Goal: Task Accomplishment & Management: Use online tool/utility

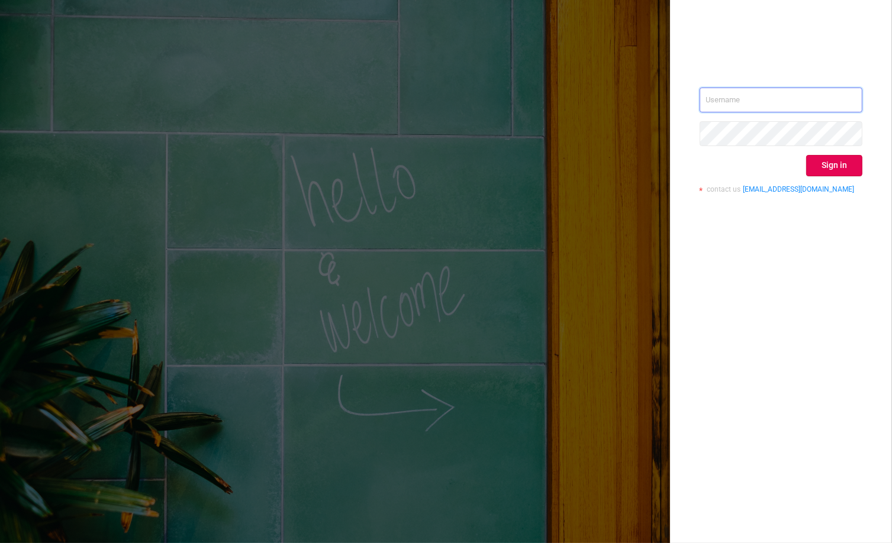
click at [822, 88] on body "Sign in contact us [EMAIL_ADDRESS][DOMAIN_NAME]" at bounding box center [446, 271] width 892 height 543
click at [835, 99] on input "text" at bounding box center [780, 100] width 163 height 25
click at [0, 543] on com-1password-button at bounding box center [0, 543] width 0 height 0
type input "[EMAIL_ADDRESS][PERSON_NAME][DOMAIN_NAME]"
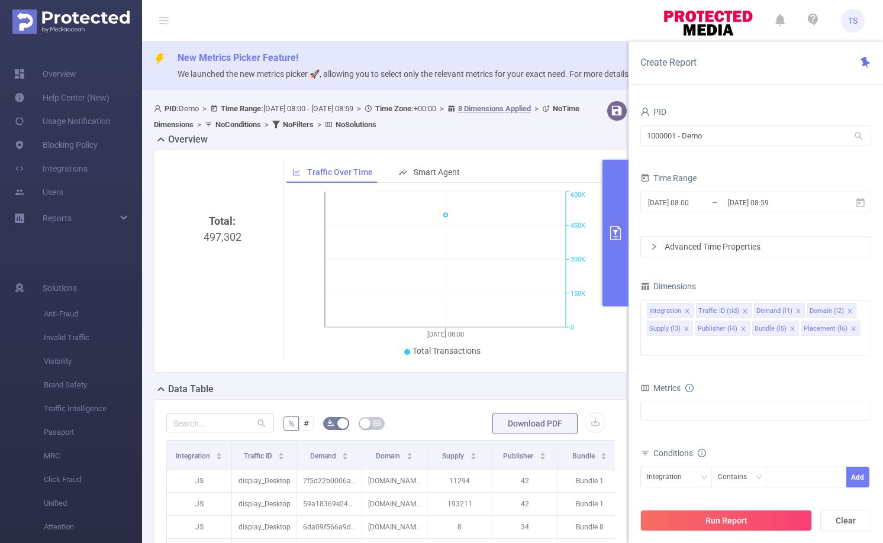
click at [548, 370] on div "Total: 497,302 Traffic Over Time Smart Agent [DATE] 08:00 0 150K 300K 450K 600K…" at bounding box center [390, 261] width 473 height 224
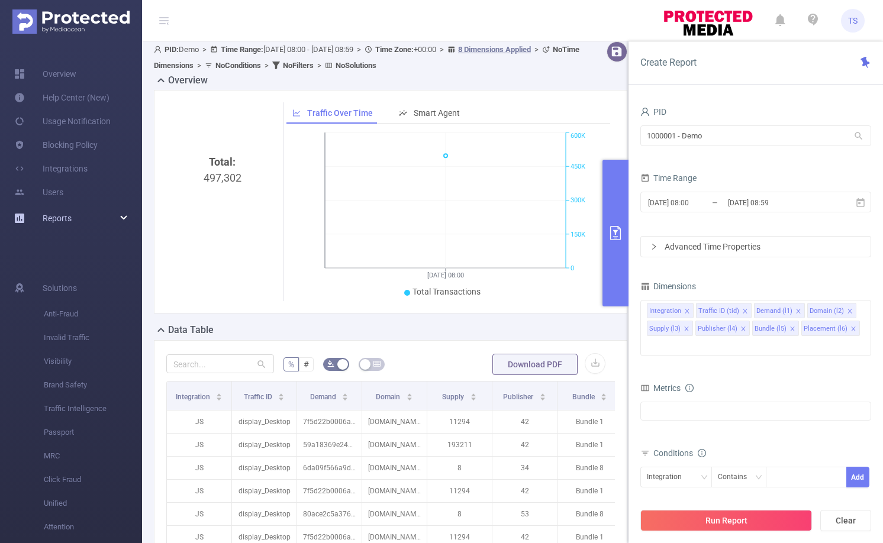
click at [126, 218] on icon at bounding box center [124, 218] width 6 height 0
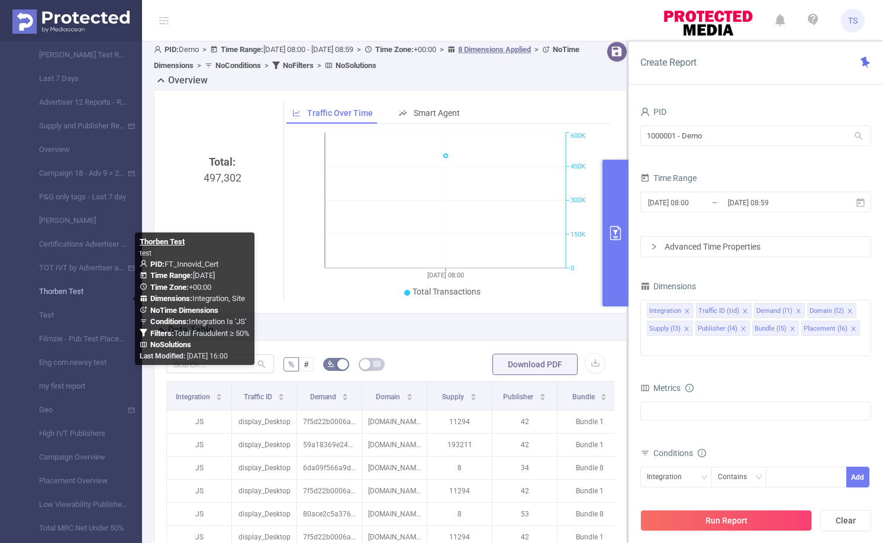
click at [73, 293] on link "Thorben Test" at bounding box center [76, 292] width 104 height 24
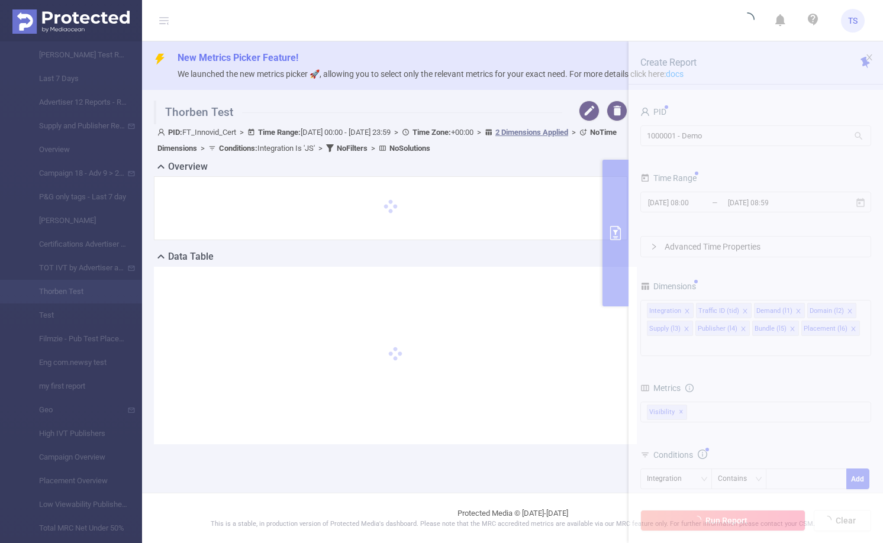
type input "[DATE] 00:00"
type input "[DATE] 23:59"
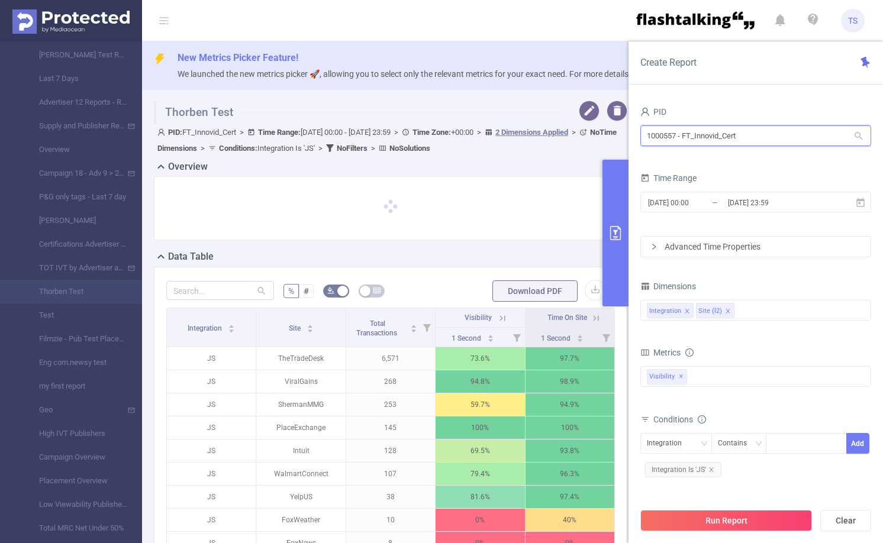
click at [779, 141] on input "1000557 - FT_Innovid_Cert" at bounding box center [755, 135] width 231 height 21
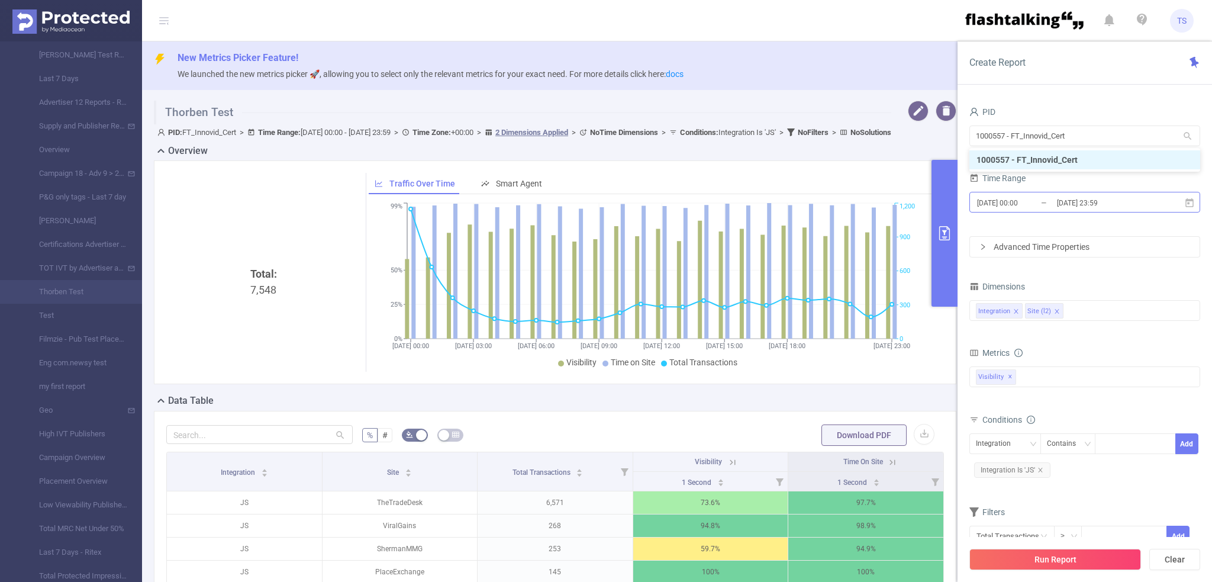
click at [891, 204] on input "2025-08-12 00:00" at bounding box center [1024, 203] width 96 height 16
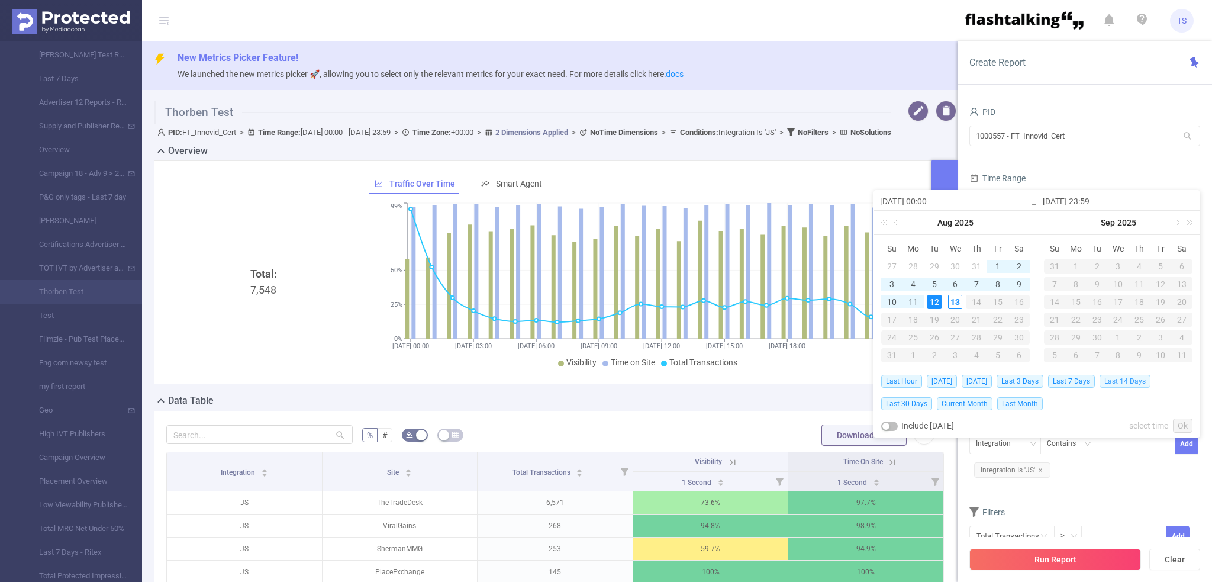
click at [891, 380] on span "Last 14 Days" at bounding box center [1124, 381] width 51 height 13
type input "2025-07-30 00:00"
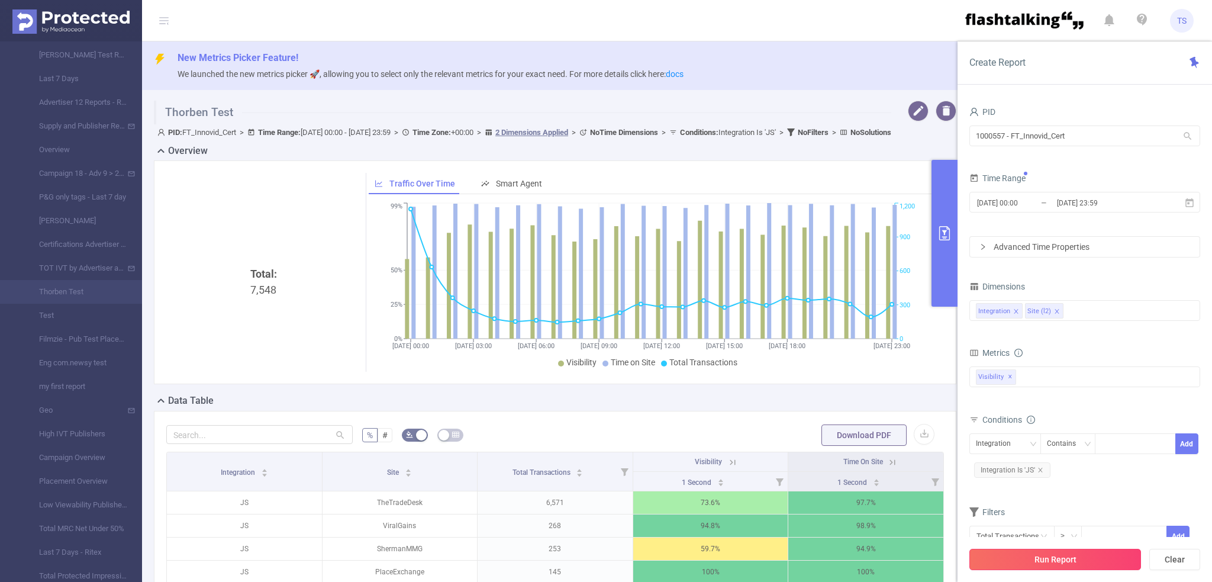
click at [891, 543] on button "Run Report" at bounding box center [1055, 558] width 172 height 21
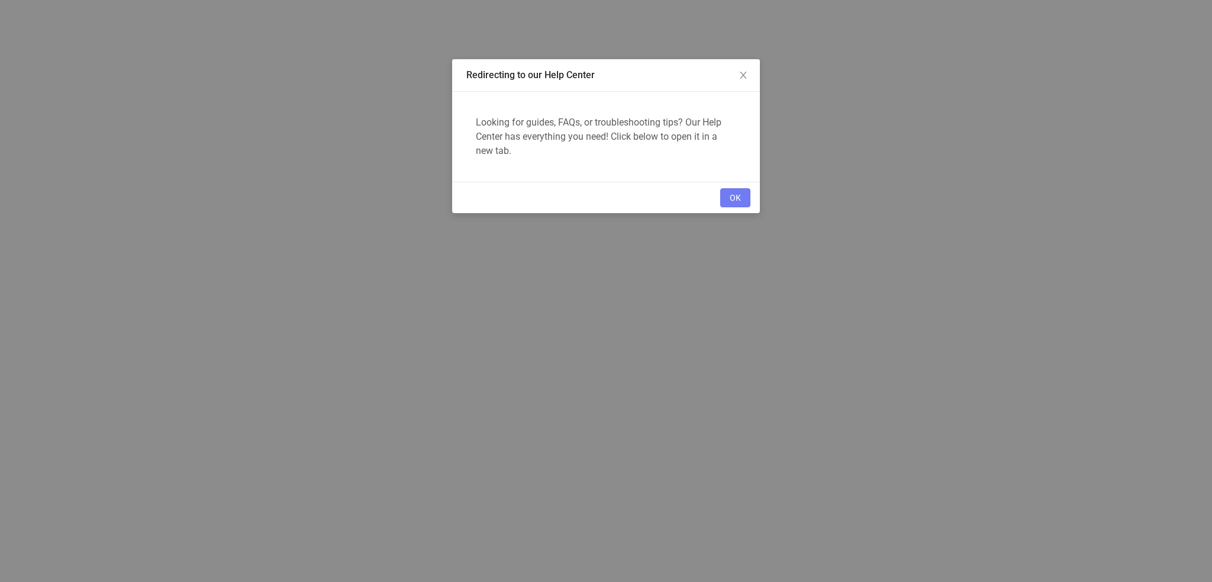
click at [725, 196] on button "OK" at bounding box center [735, 197] width 30 height 19
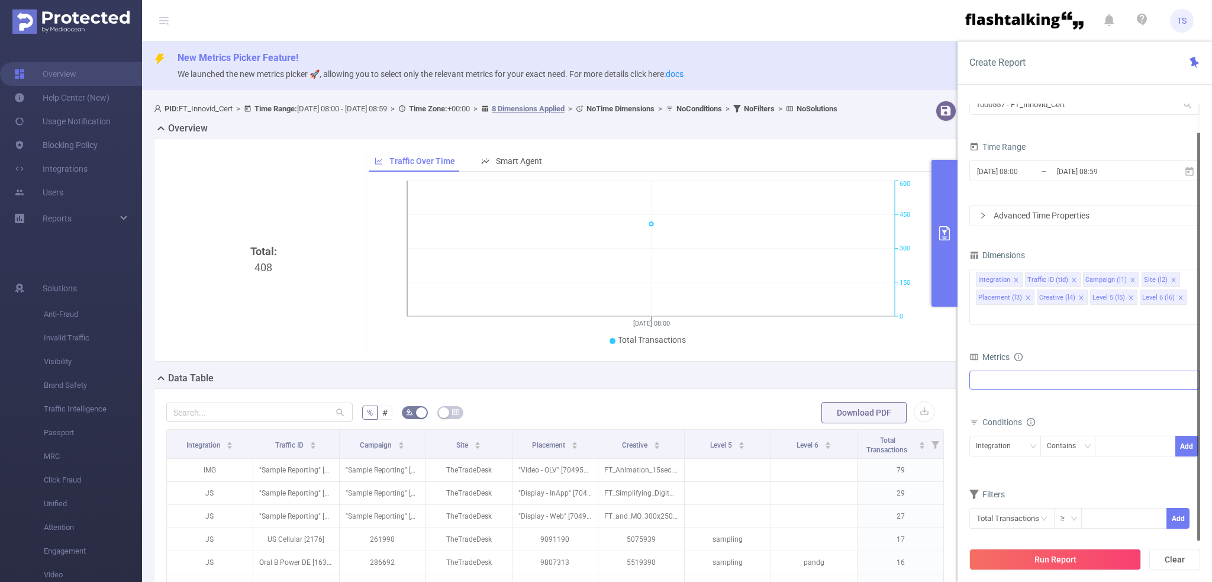
click at [1086, 370] on div at bounding box center [1084, 379] width 231 height 19
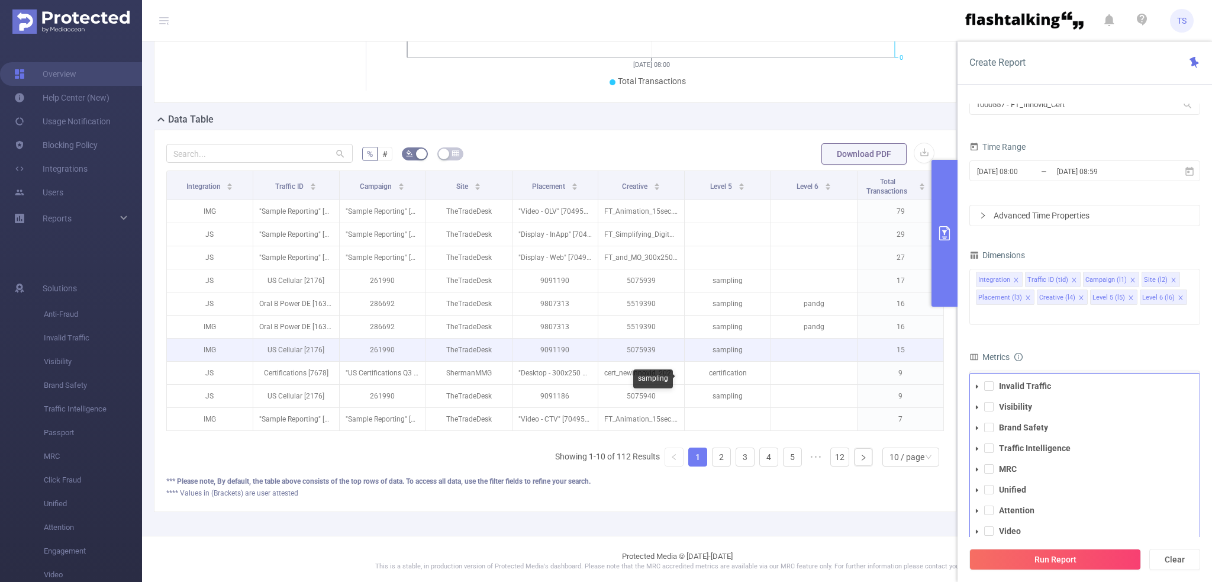
scroll to position [280, 0]
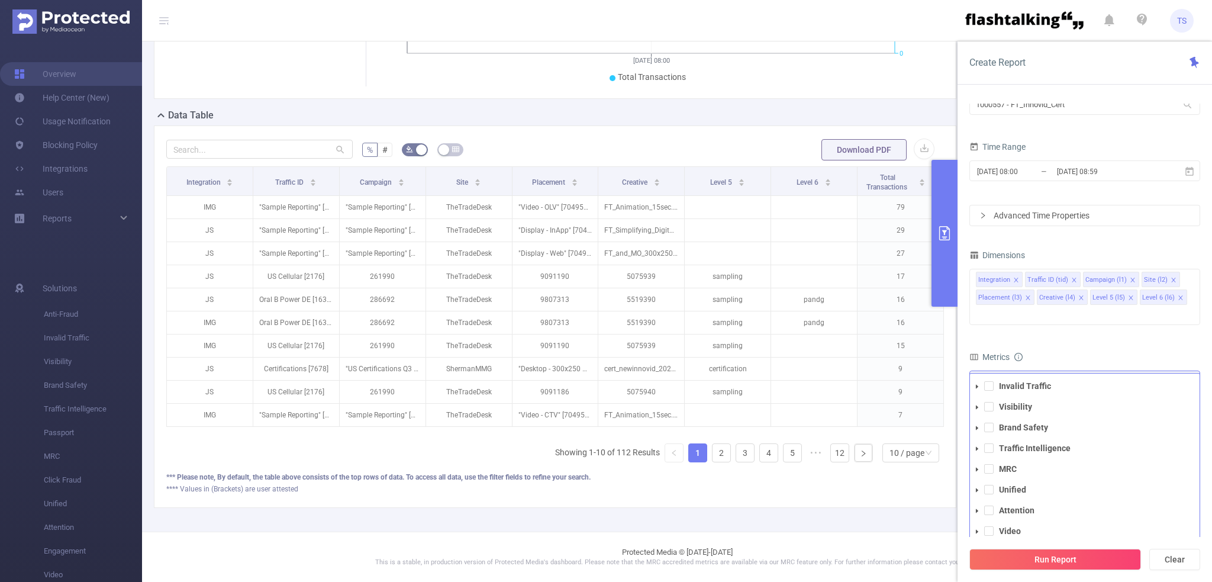
click at [980, 504] on span at bounding box center [977, 511] width 14 height 14
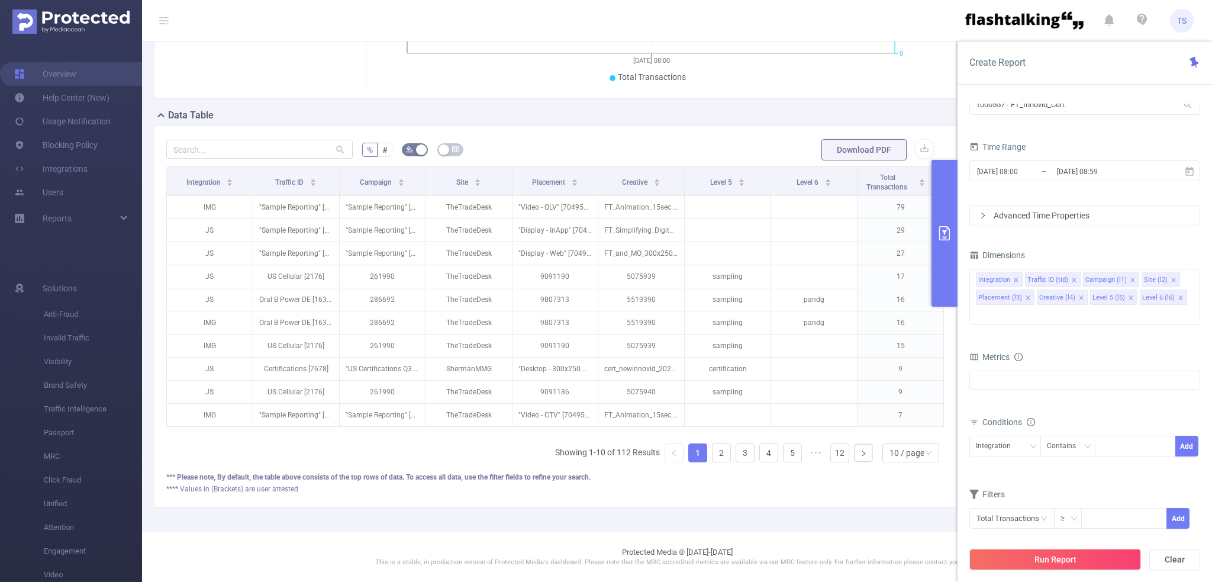
click at [1116, 113] on input "1000557 - FT_Innovid_Cert" at bounding box center [1084, 104] width 231 height 21
click at [1115, 112] on input "1000557 - FT_Innovid_Cert" at bounding box center [1084, 104] width 231 height 21
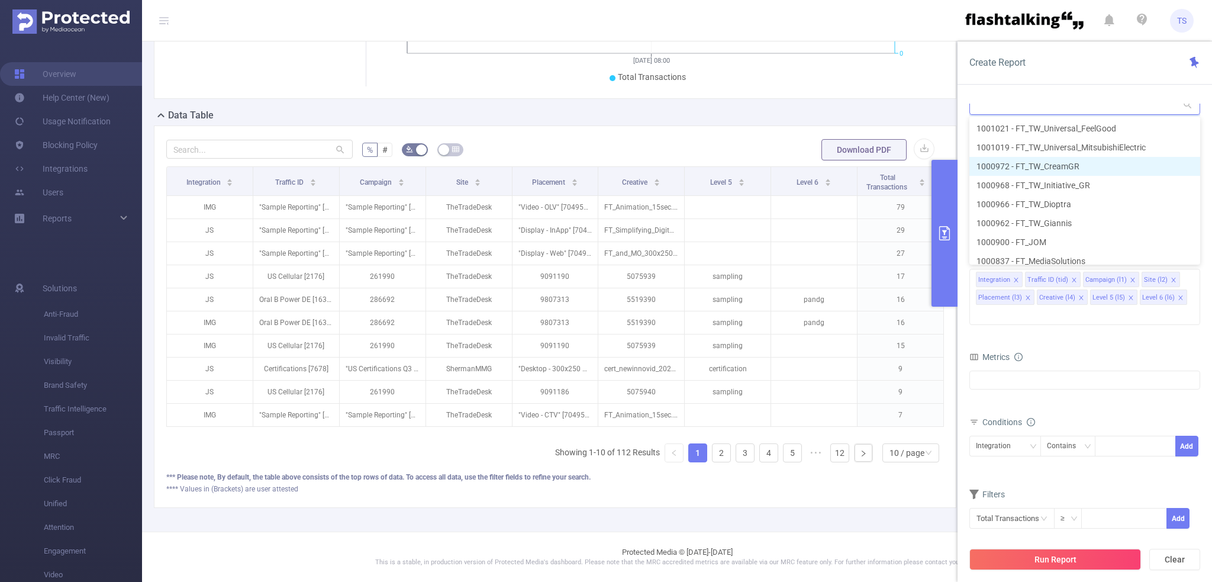
click at [1109, 168] on li "1000972 - FT_TW_CreamGR" at bounding box center [1084, 166] width 231 height 19
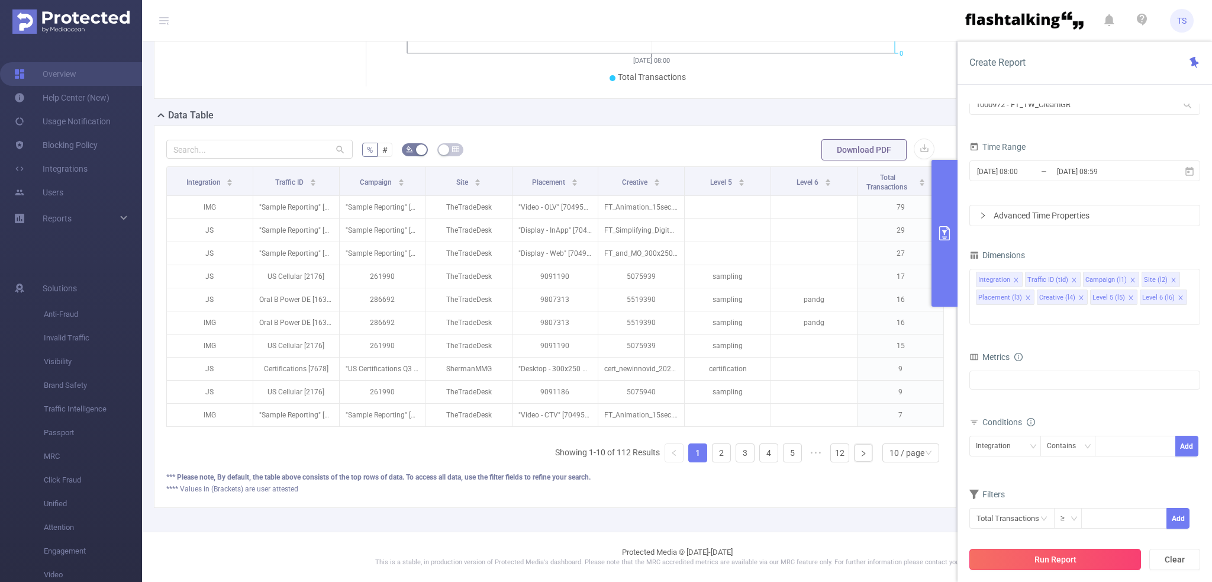
click at [1027, 548] on div "Run Report Clear" at bounding box center [1084, 559] width 254 height 45
click at [1038, 570] on div "Run Report Clear" at bounding box center [1084, 559] width 254 height 45
click at [1038, 566] on button "Run Report" at bounding box center [1055, 558] width 172 height 21
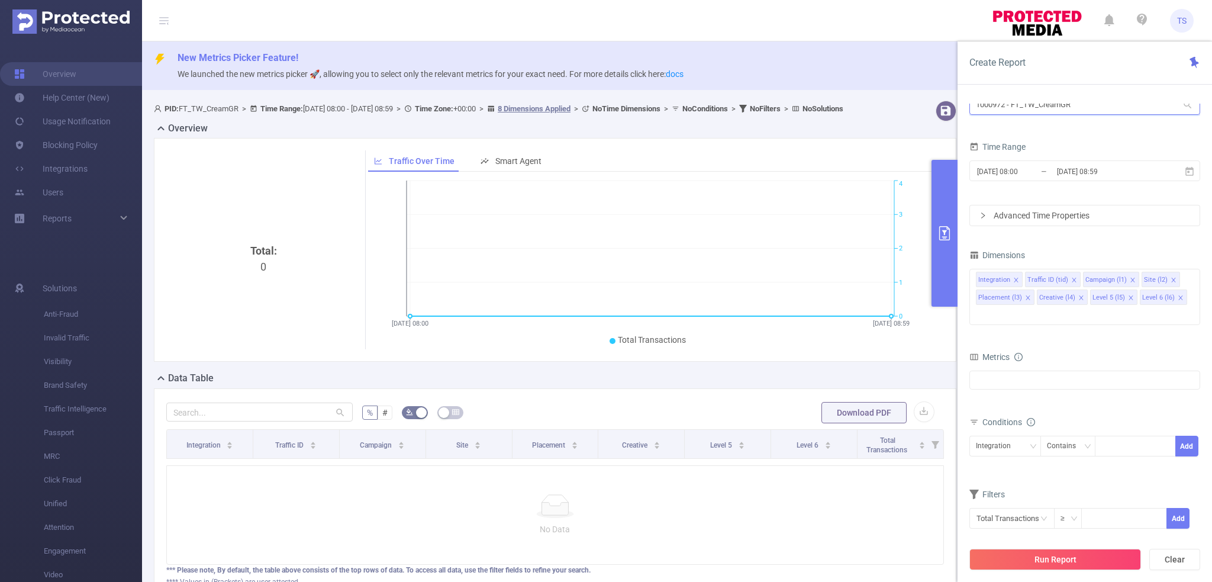
click at [1086, 106] on input "1000972 - FT_TW_CreamGR" at bounding box center [1084, 104] width 231 height 21
type input "1"
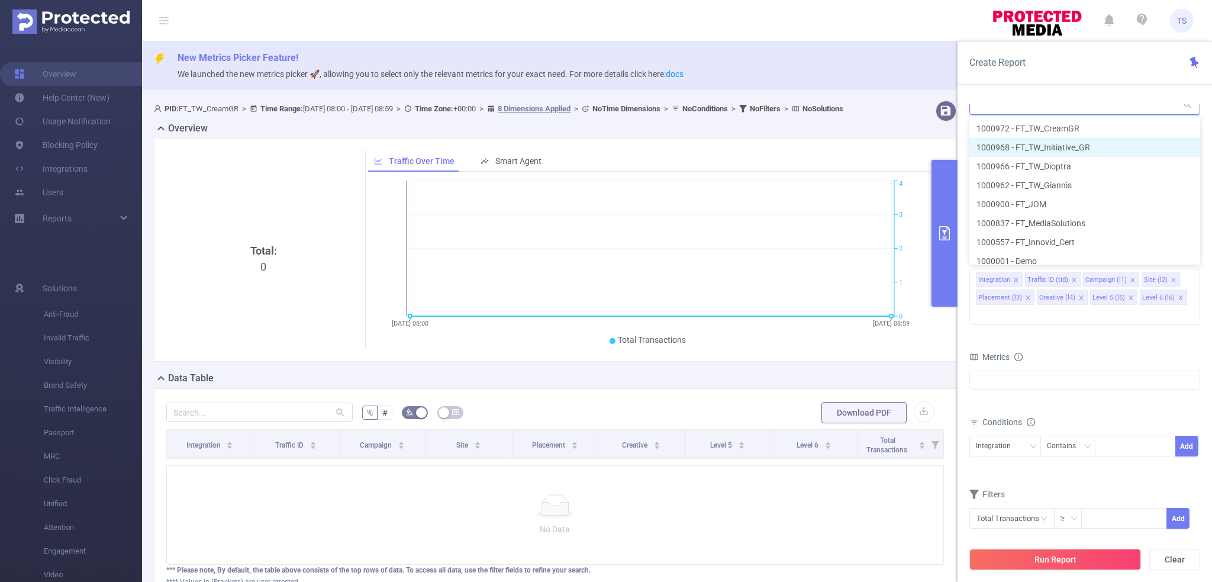
scroll to position [46, 0]
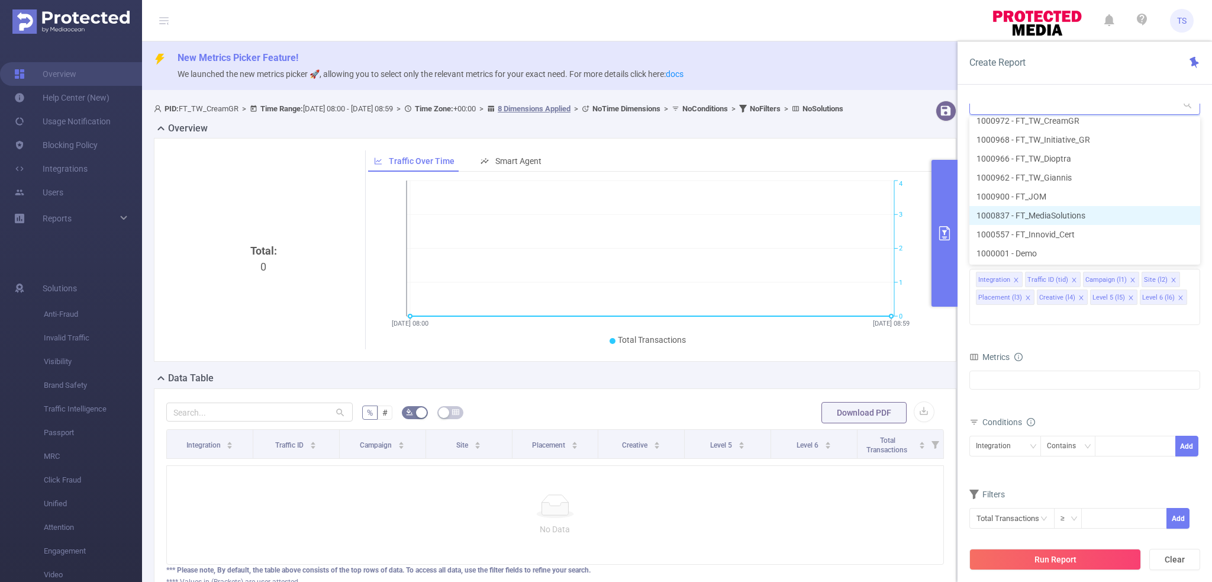
click at [1097, 209] on li "1000837 - FT_MediaSolutions" at bounding box center [1084, 215] width 231 height 19
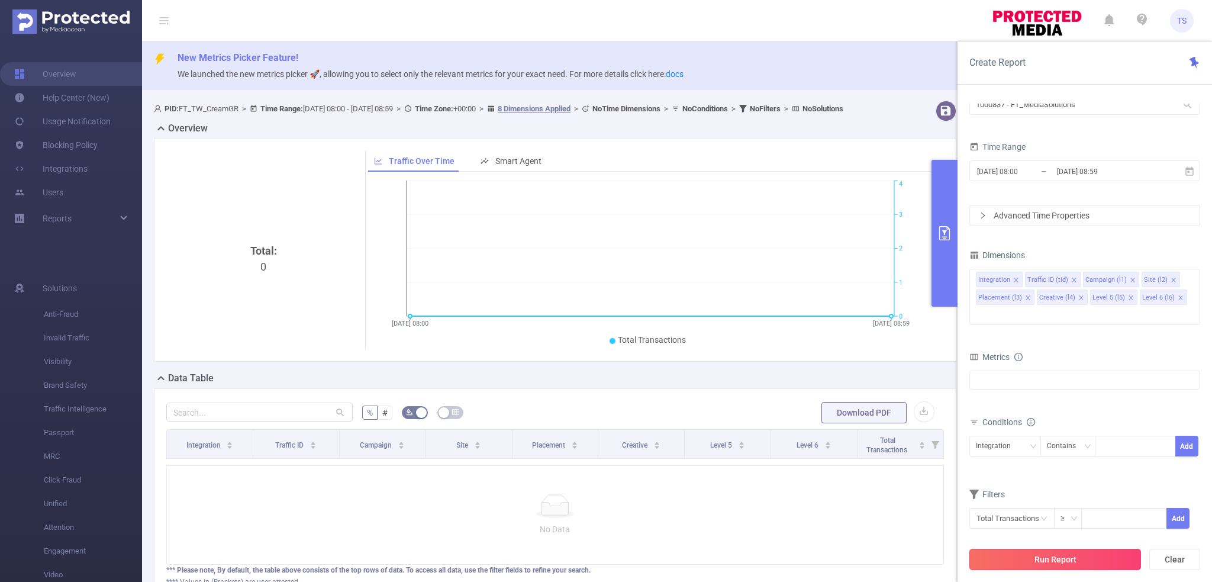
click at [1047, 556] on button "Run Report" at bounding box center [1055, 558] width 172 height 21
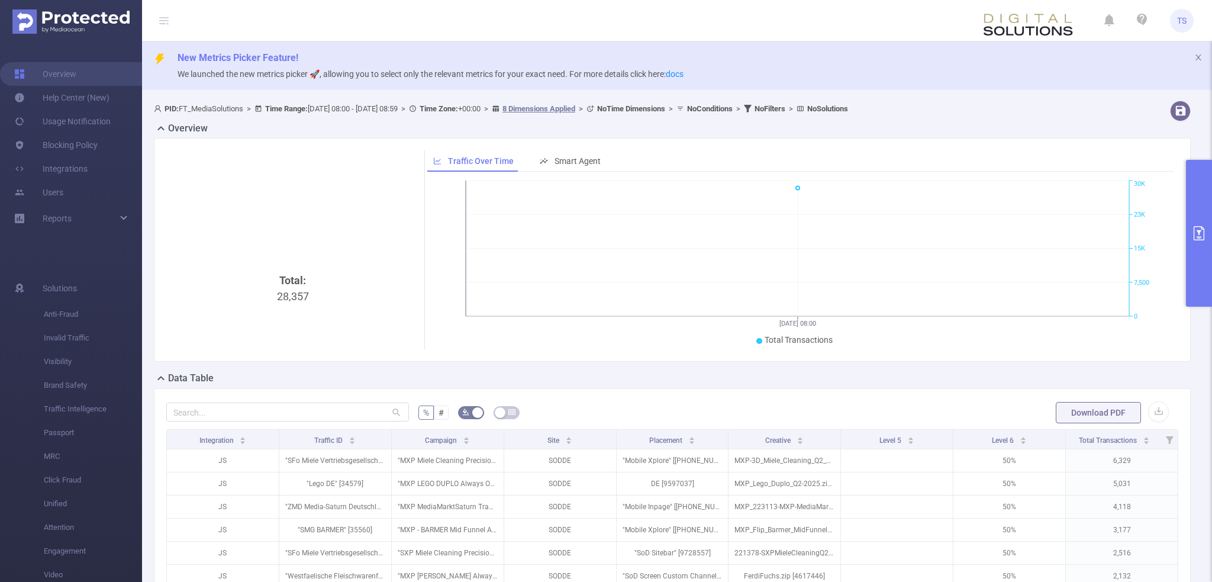
click at [1195, 197] on button "primary" at bounding box center [1199, 233] width 26 height 147
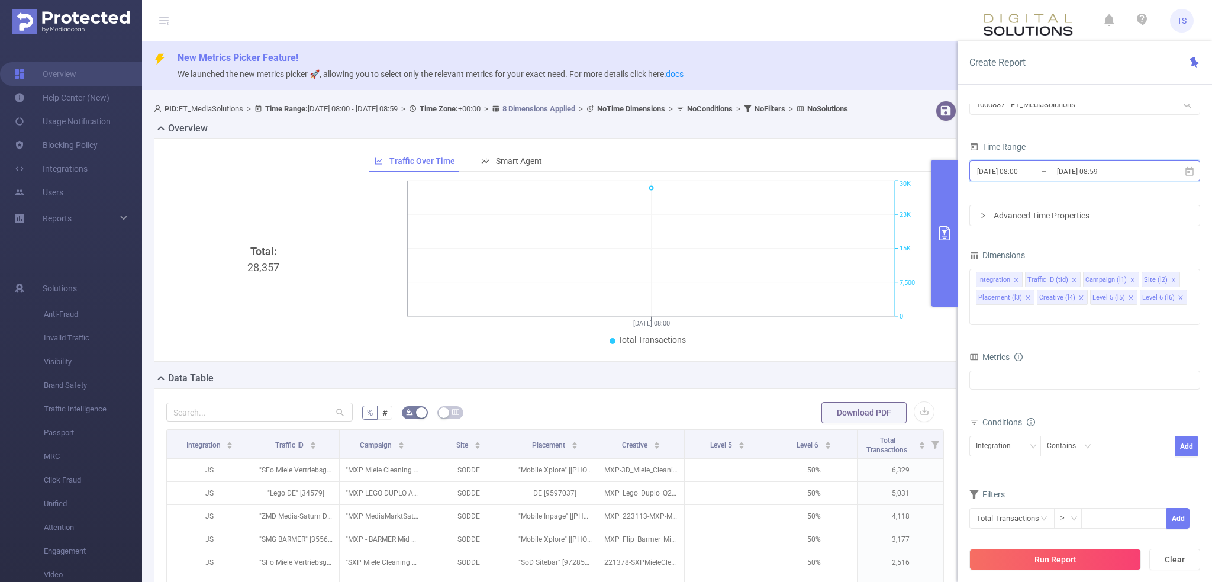
click at [1190, 172] on icon at bounding box center [1189, 171] width 11 height 11
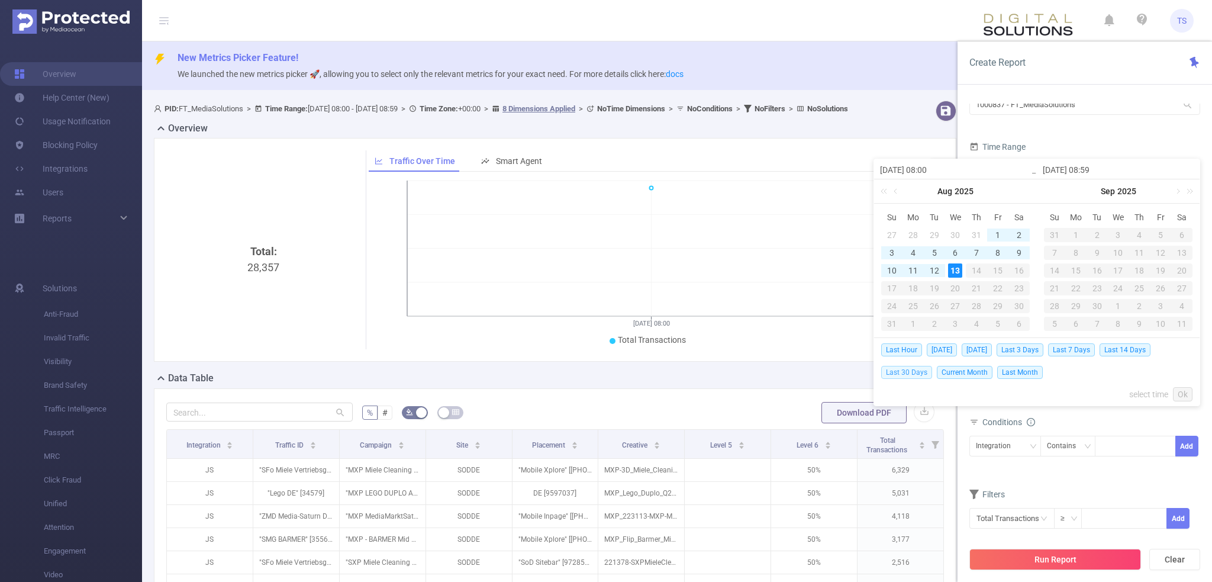
click at [912, 375] on span "Last 30 Days" at bounding box center [906, 372] width 51 height 13
type input "[DATE] 00:00"
type input "[DATE] 23:59"
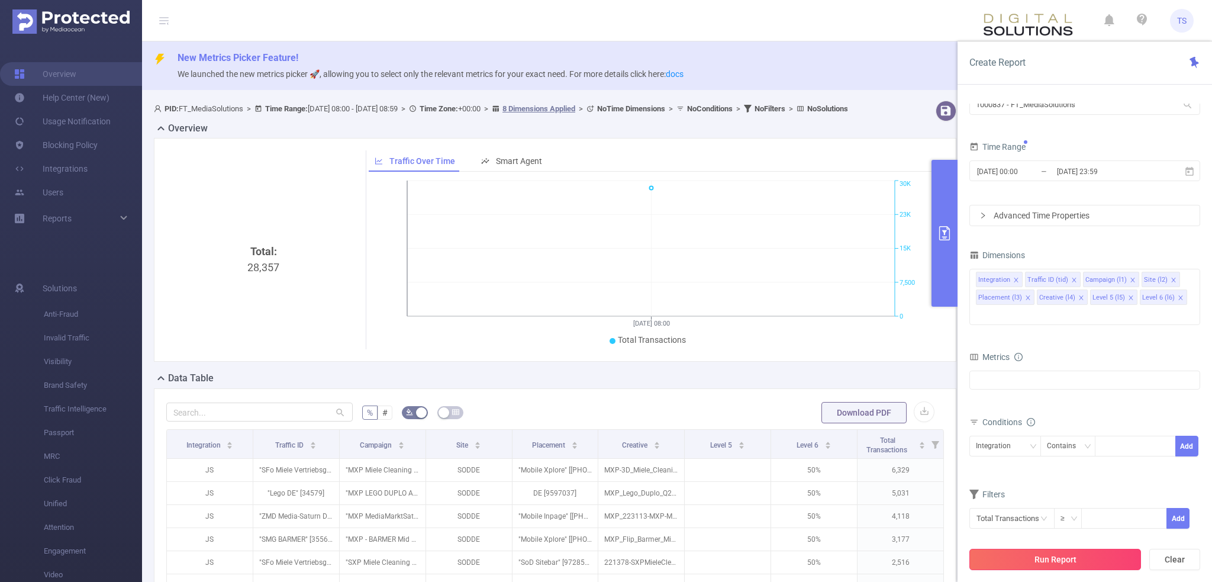
click at [1067, 563] on button "Run Report" at bounding box center [1055, 558] width 172 height 21
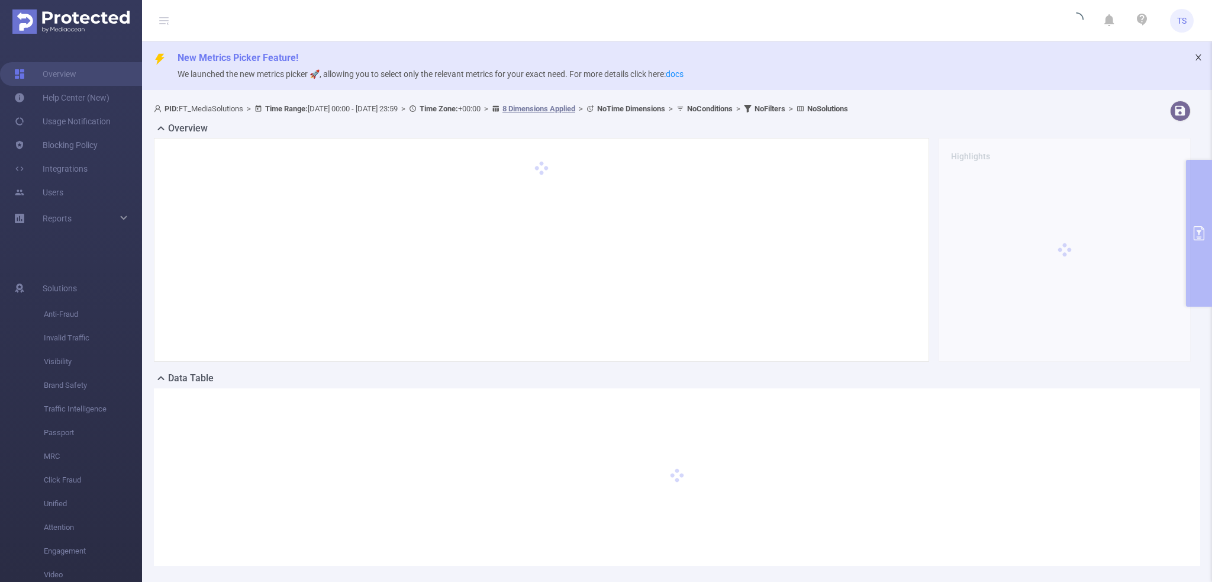
click at [1194, 54] on icon "icon: close" at bounding box center [1198, 57] width 8 height 8
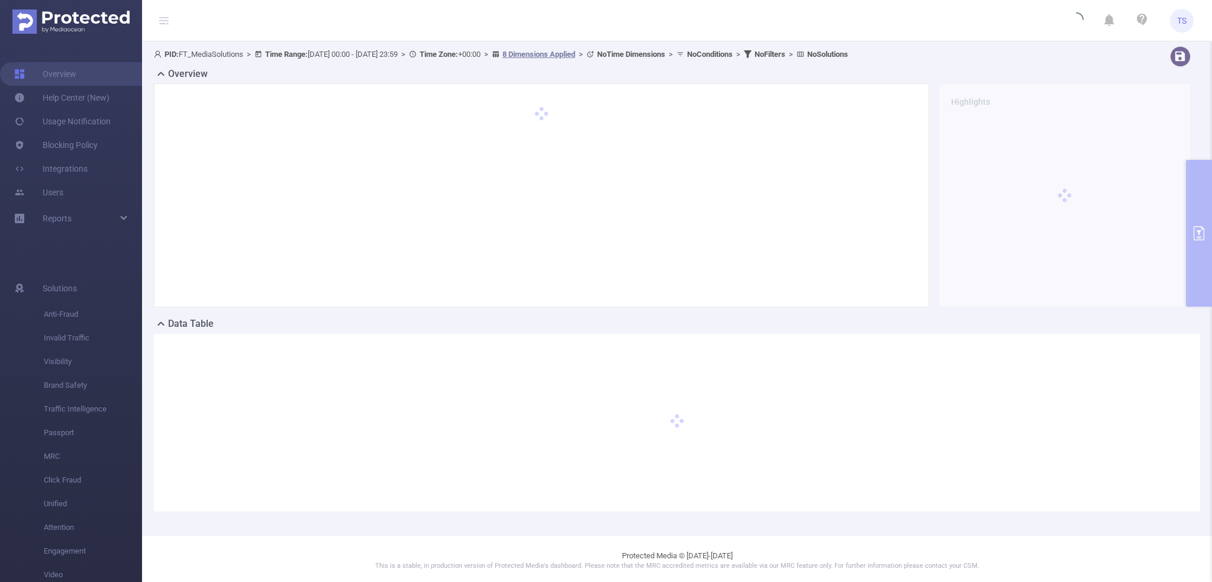
scroll to position [2, 0]
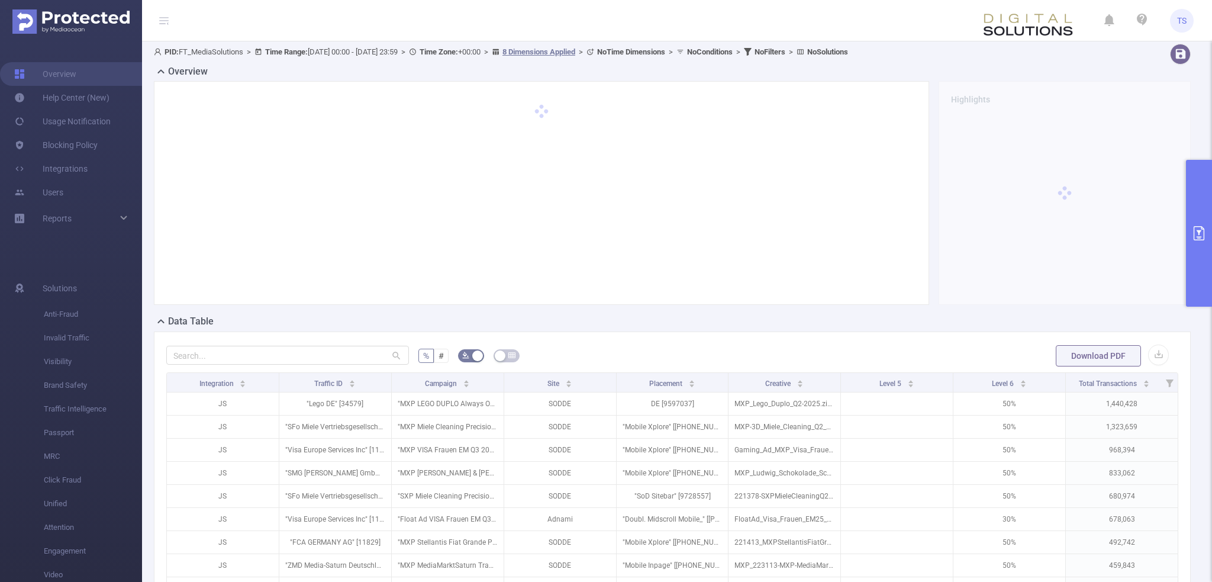
click at [1199, 211] on button "primary" at bounding box center [1199, 233] width 26 height 147
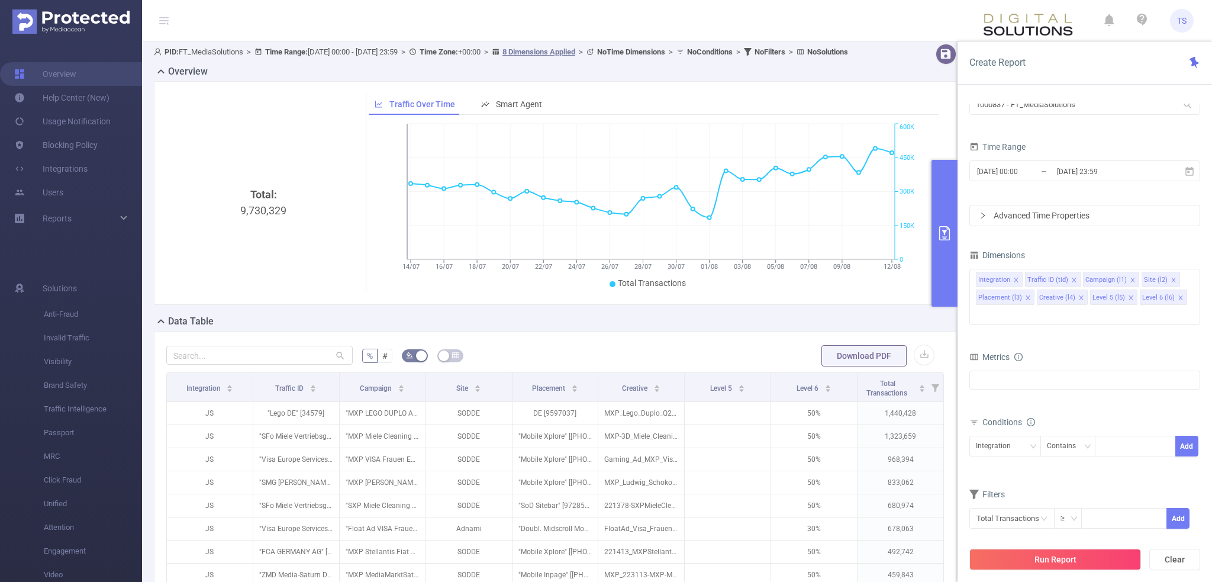
scroll to position [121, 0]
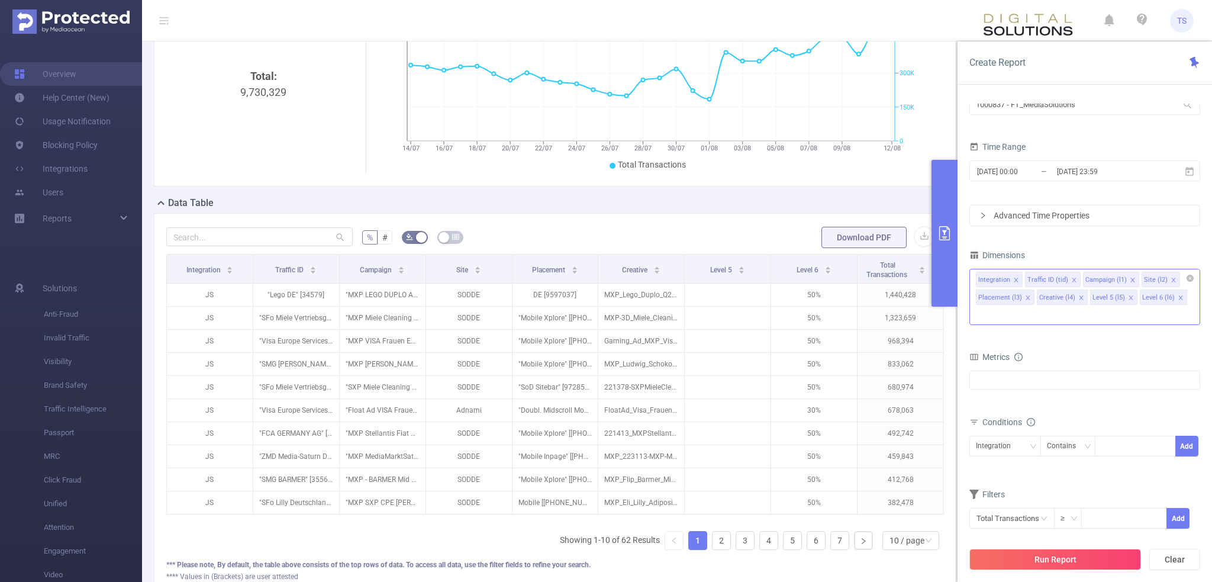
click at [1178, 299] on icon "icon: close" at bounding box center [1180, 297] width 4 height 4
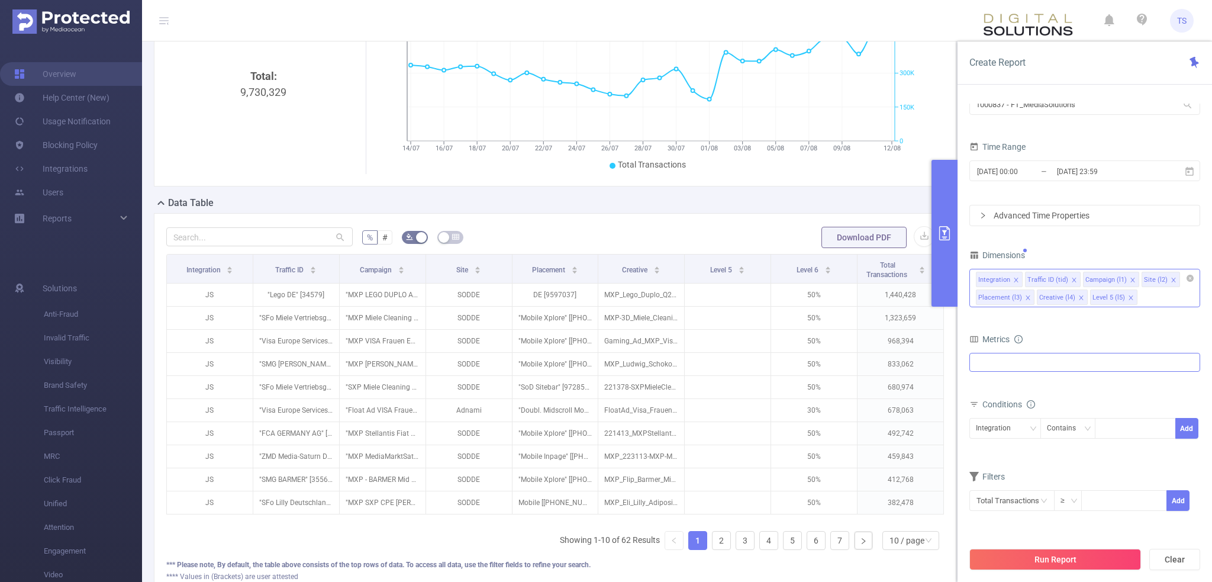
click at [1065, 365] on div "Invalid Traffic Visibility Brand Safety Traffic Intelligence MRC Unified Attent…" at bounding box center [1084, 362] width 231 height 19
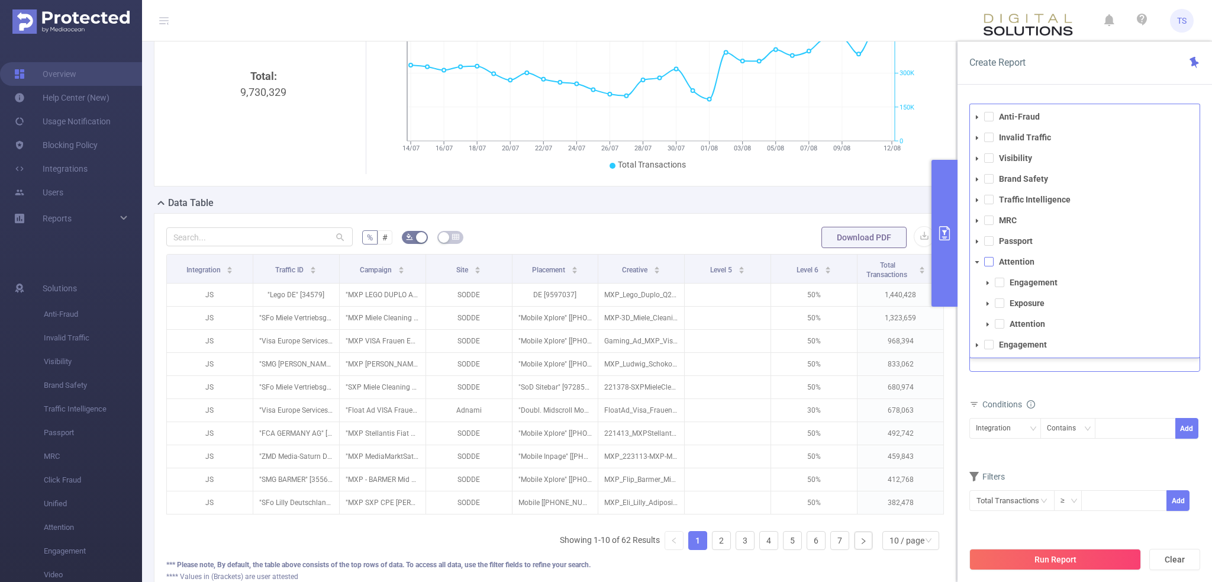
click at [987, 263] on span at bounding box center [988, 261] width 9 height 9
click at [988, 134] on span at bounding box center [988, 137] width 9 height 9
click at [985, 162] on span at bounding box center [988, 157] width 9 height 9
click at [989, 179] on span at bounding box center [988, 178] width 9 height 9
click at [987, 200] on span at bounding box center [988, 199] width 9 height 9
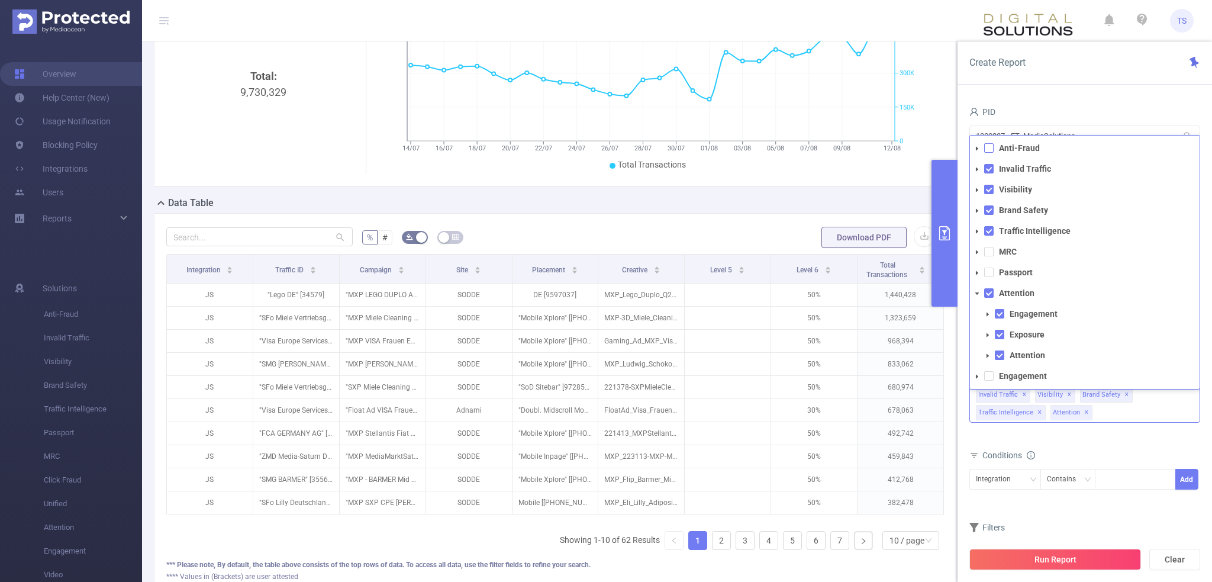
click at [990, 148] on span at bounding box center [988, 147] width 9 height 9
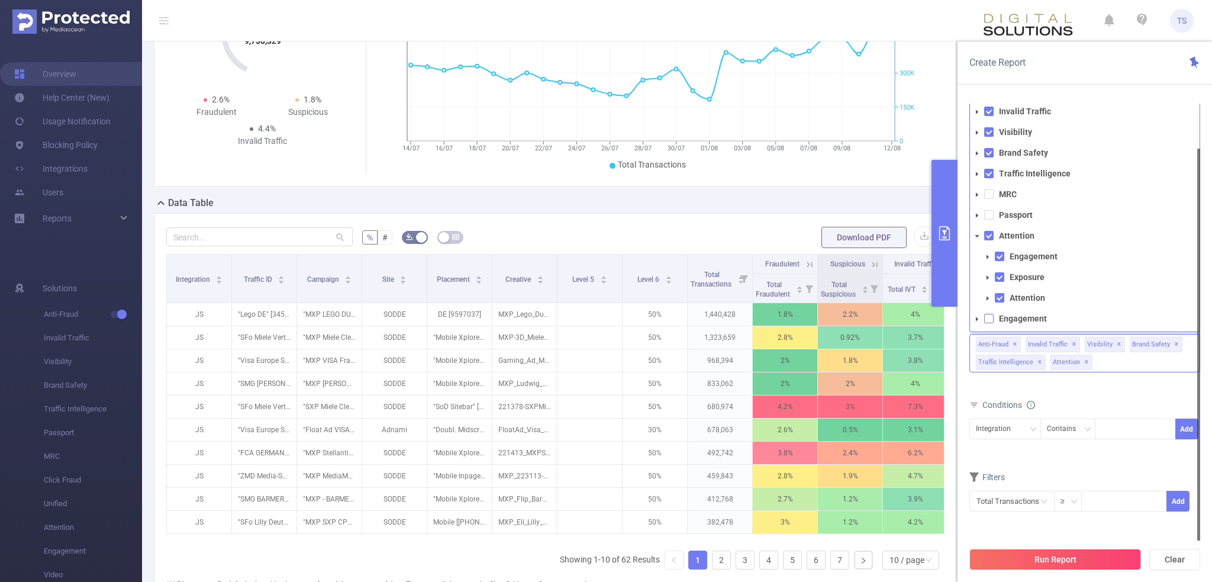
click at [990, 317] on span at bounding box center [988, 318] width 9 height 9
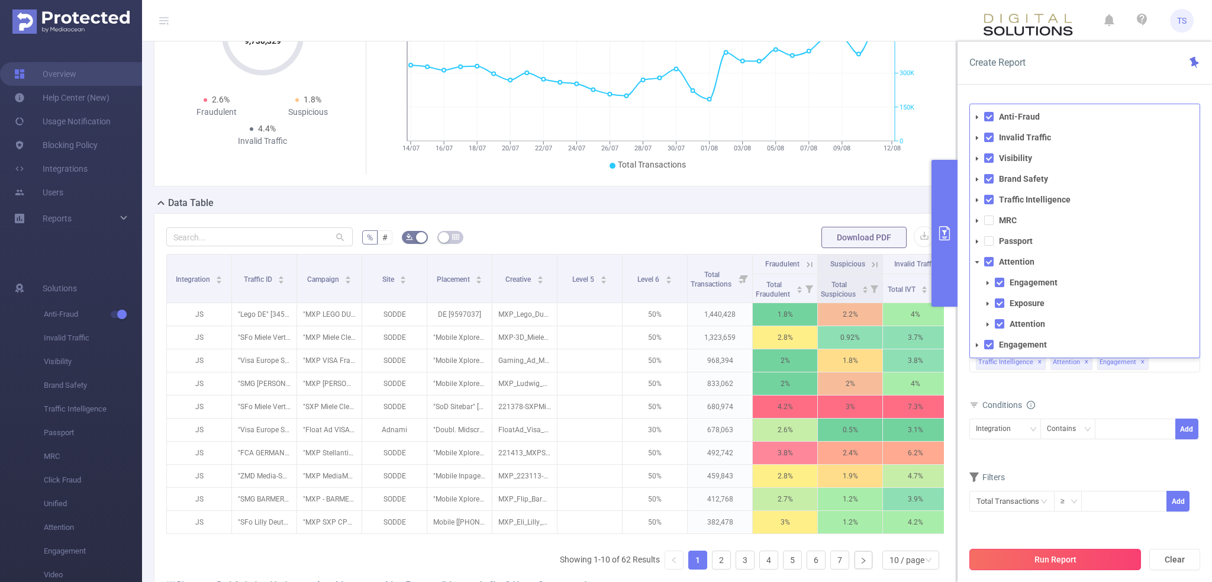
click at [1069, 568] on button "Run Report" at bounding box center [1055, 558] width 172 height 21
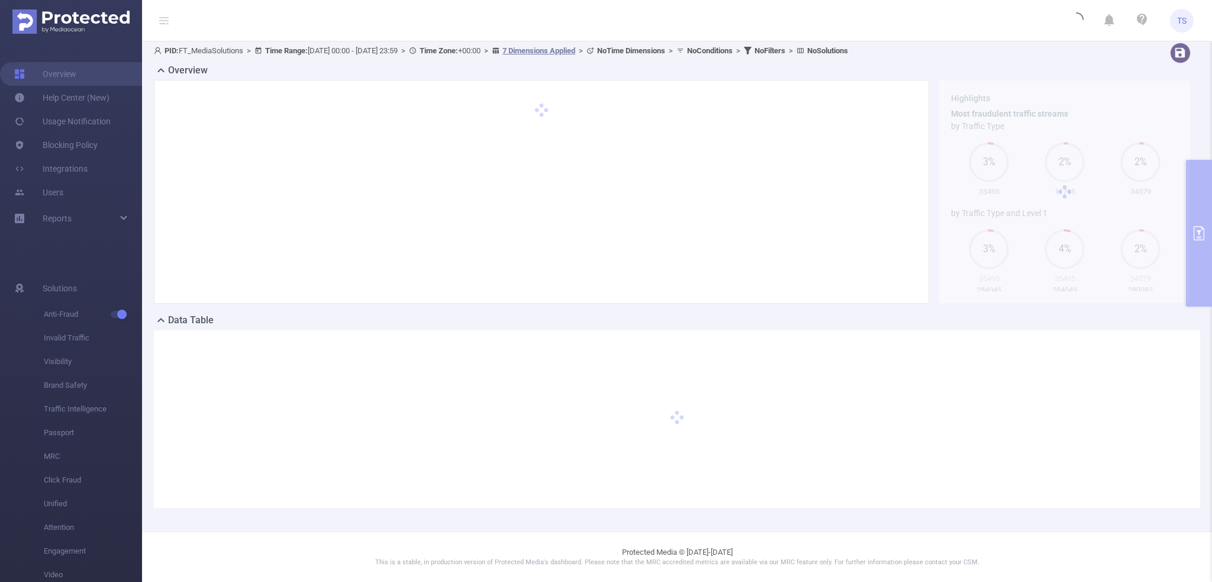
scroll to position [2, 0]
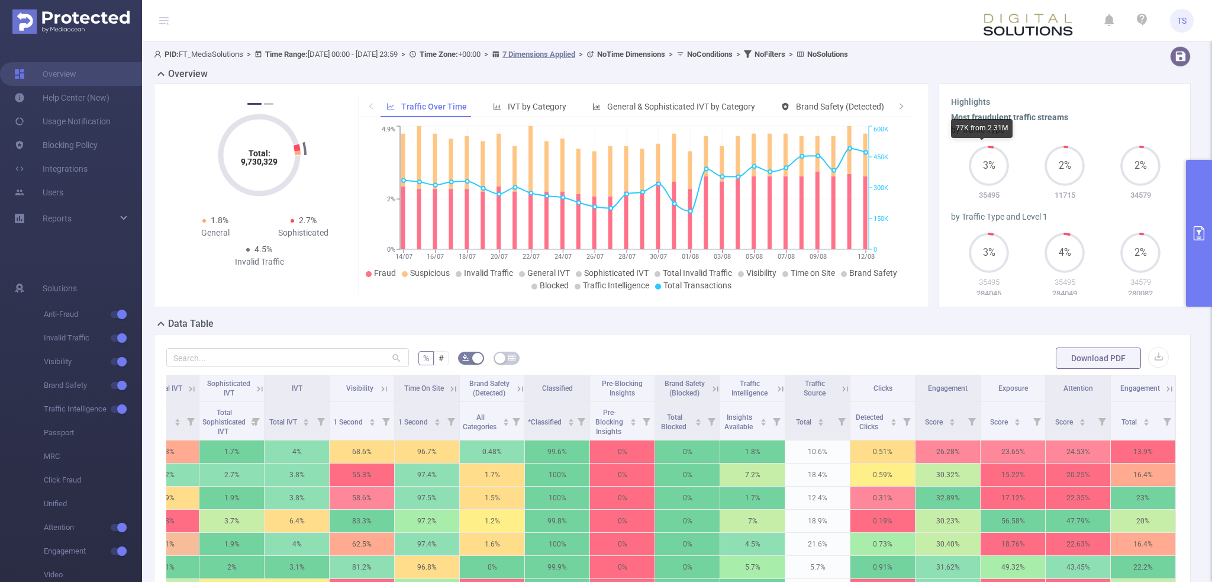
click at [985, 193] on p "35495" at bounding box center [989, 195] width 76 height 12
click at [1016, 182] on div "3%" at bounding box center [989, 168] width 76 height 44
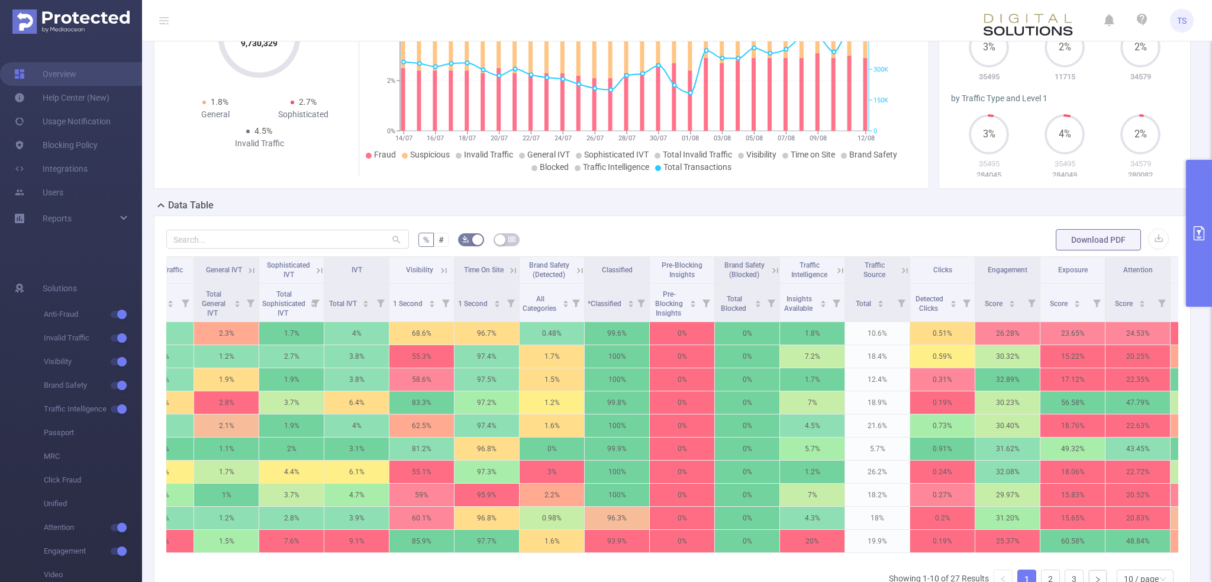
scroll to position [0, 682]
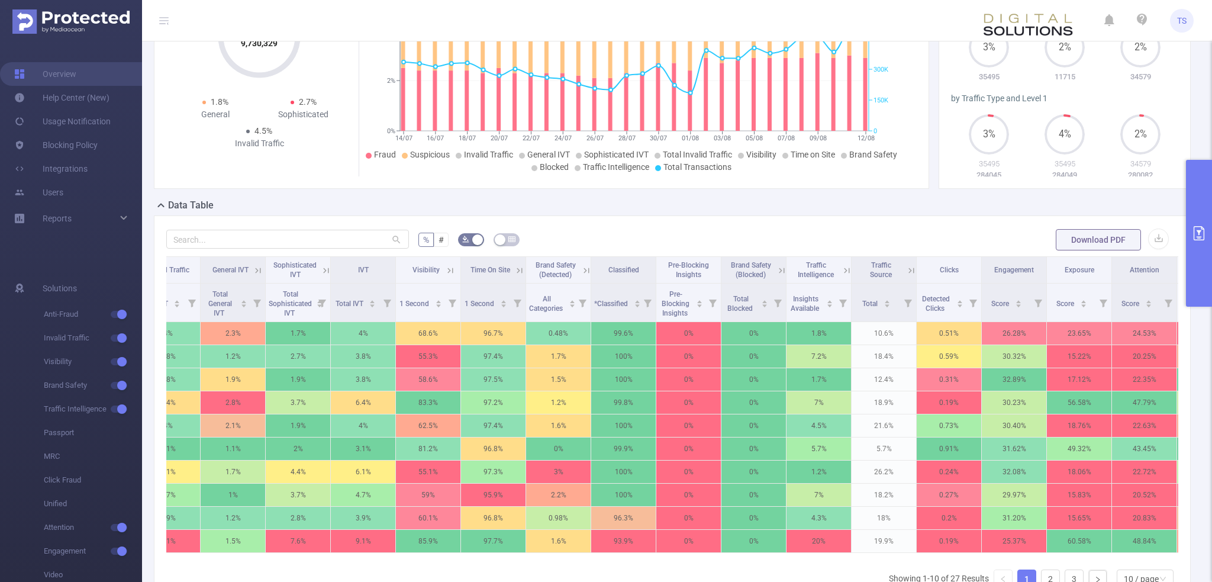
click at [847, 267] on icon at bounding box center [846, 270] width 11 height 11
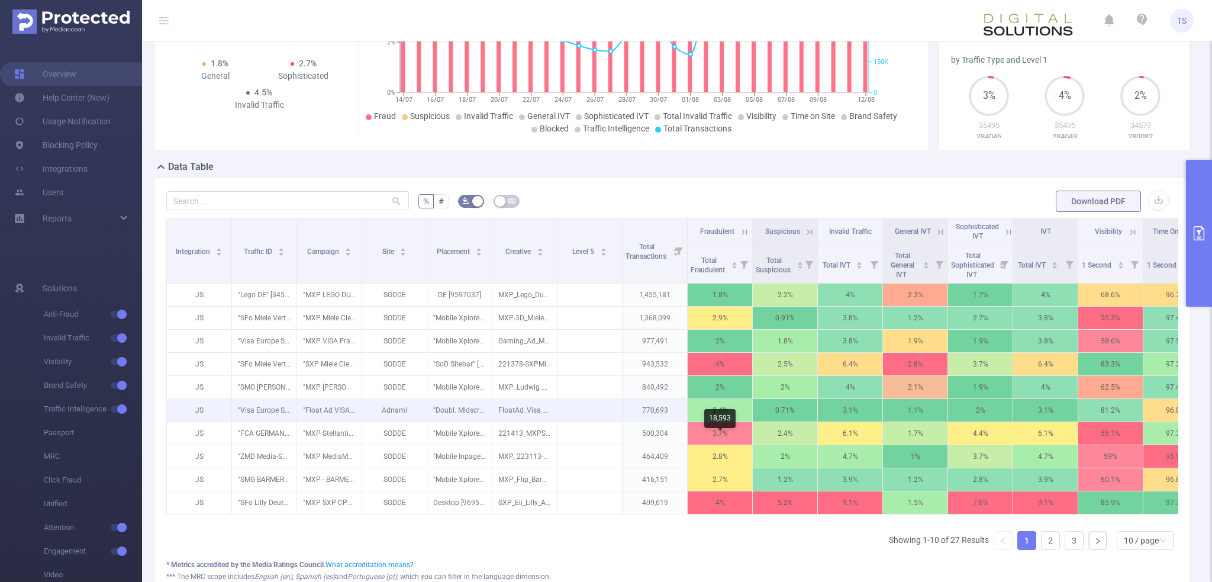
scroll to position [177, 0]
